Goal: Task Accomplishment & Management: Complete application form

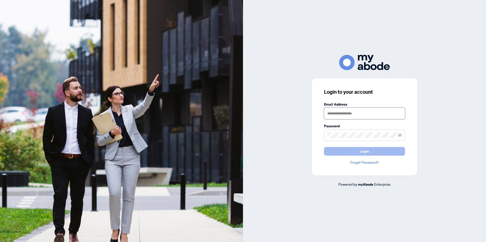
type input "**********"
click at [330, 152] on button "Login" at bounding box center [364, 151] width 81 height 9
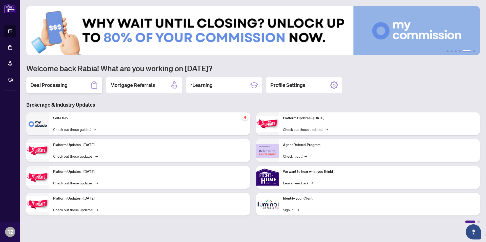
click at [94, 86] on icon at bounding box center [94, 85] width 8 height 8
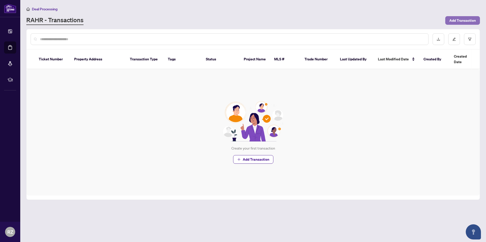
click at [454, 18] on span "Add Transaction" at bounding box center [462, 20] width 27 height 8
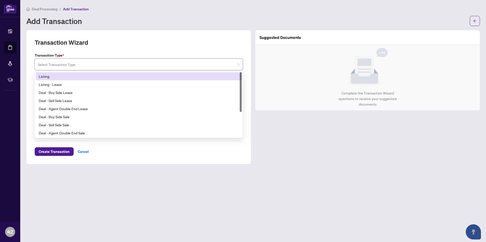
click at [129, 67] on input "search" at bounding box center [136, 65] width 197 height 11
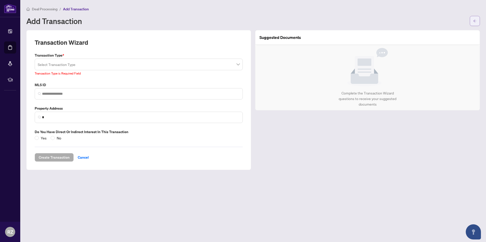
click at [474, 21] on icon "arrow-left" at bounding box center [474, 20] width 3 height 3
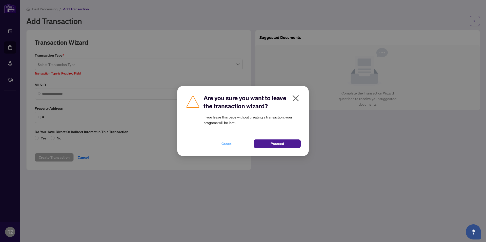
click at [232, 144] on span "Cancel" at bounding box center [226, 144] width 11 height 8
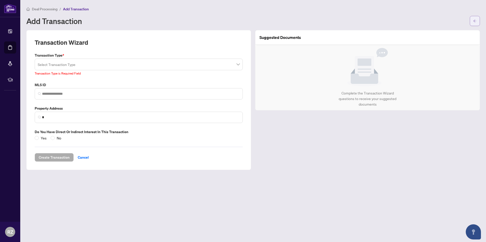
click at [472, 18] on button "button" at bounding box center [475, 21] width 10 height 10
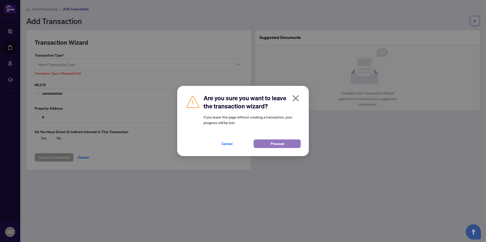
click at [264, 143] on button "Proceed" at bounding box center [276, 144] width 47 height 9
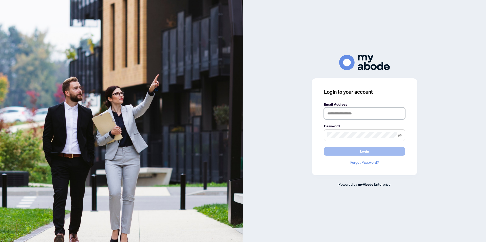
type input "**********"
click at [333, 152] on button "Login" at bounding box center [364, 151] width 81 height 9
type input "**********"
click at [374, 155] on button "Login" at bounding box center [364, 151] width 81 height 9
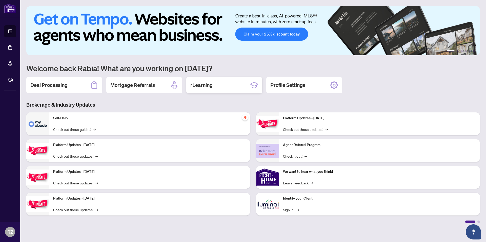
click at [207, 84] on h2 "rLearning" at bounding box center [201, 85] width 22 height 7
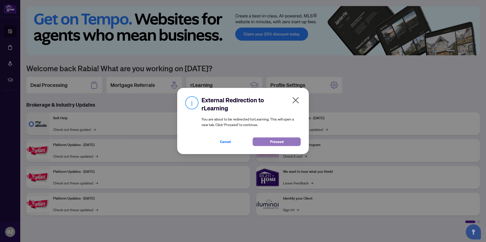
click at [262, 140] on button "Proceed" at bounding box center [276, 142] width 48 height 9
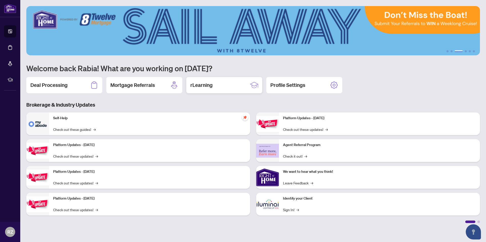
click at [222, 86] on div "rLearning" at bounding box center [224, 85] width 76 height 16
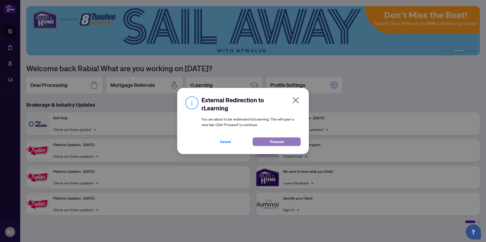
click at [258, 142] on button "Proceed" at bounding box center [276, 142] width 48 height 9
